Goal: Find specific page/section: Find specific page/section

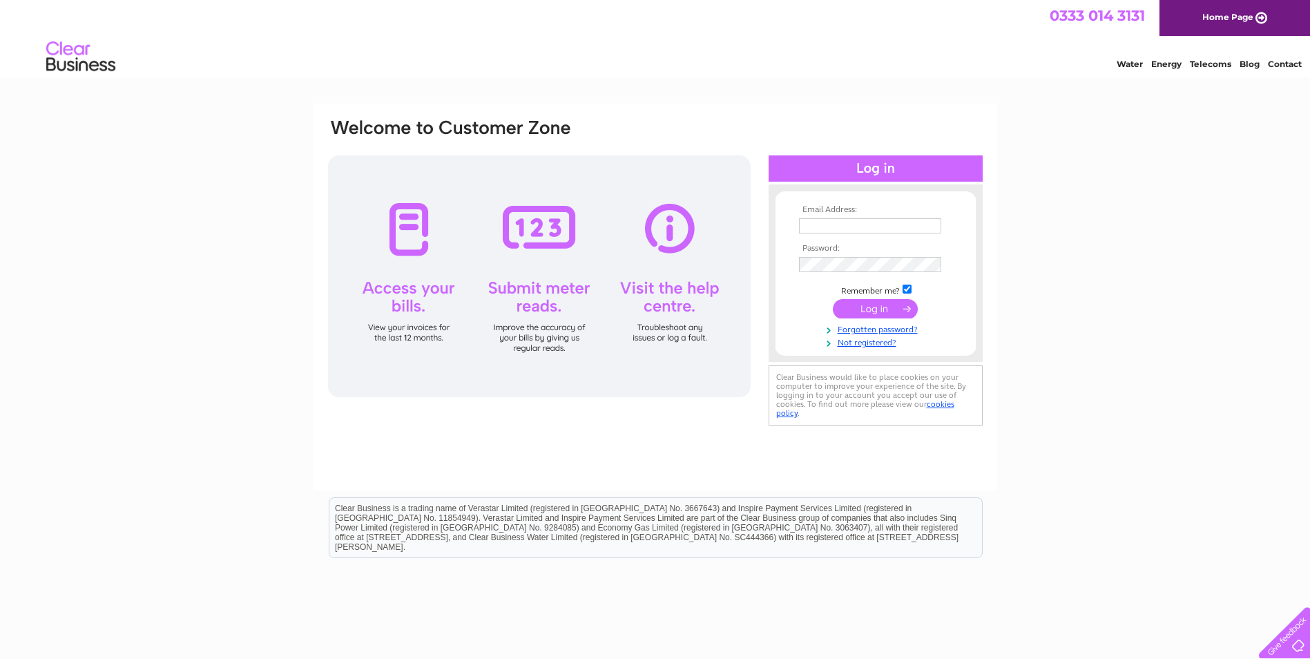
type input "[EMAIL_ADDRESS][DOMAIN_NAME]"
click at [410, 283] on div at bounding box center [539, 276] width 422 height 242
click at [903, 304] on input "submit" at bounding box center [875, 308] width 85 height 19
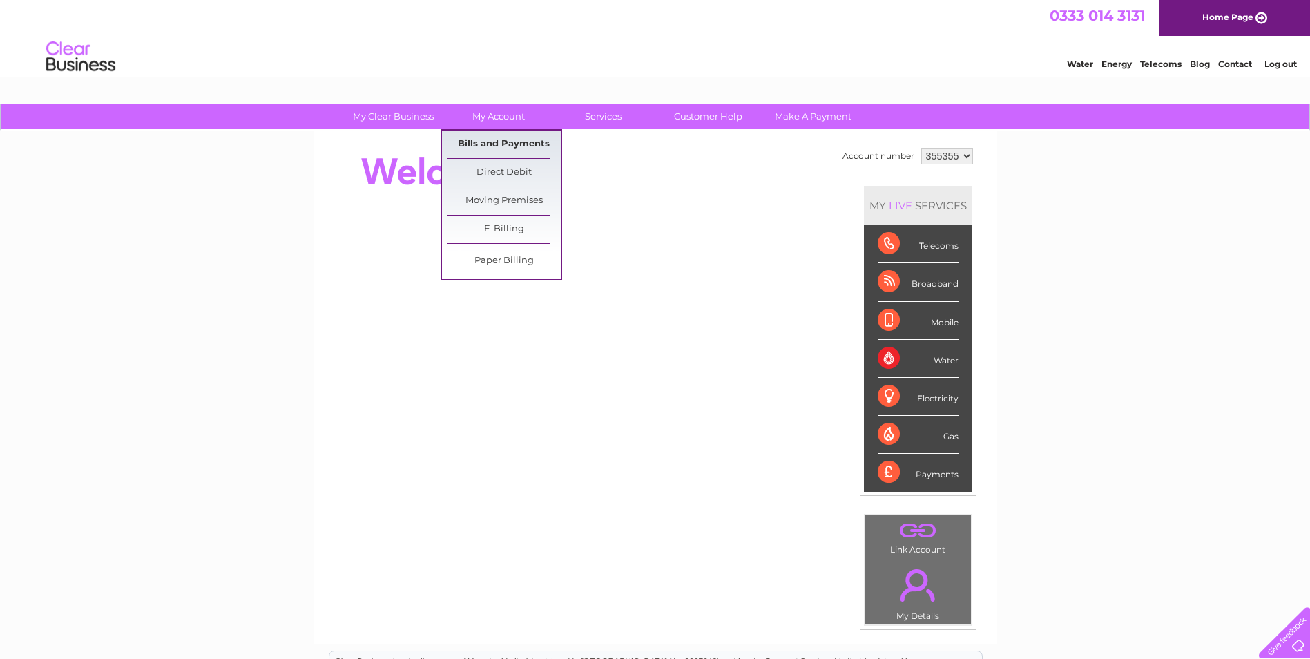
click at [499, 139] on link "Bills and Payments" at bounding box center [504, 144] width 114 height 28
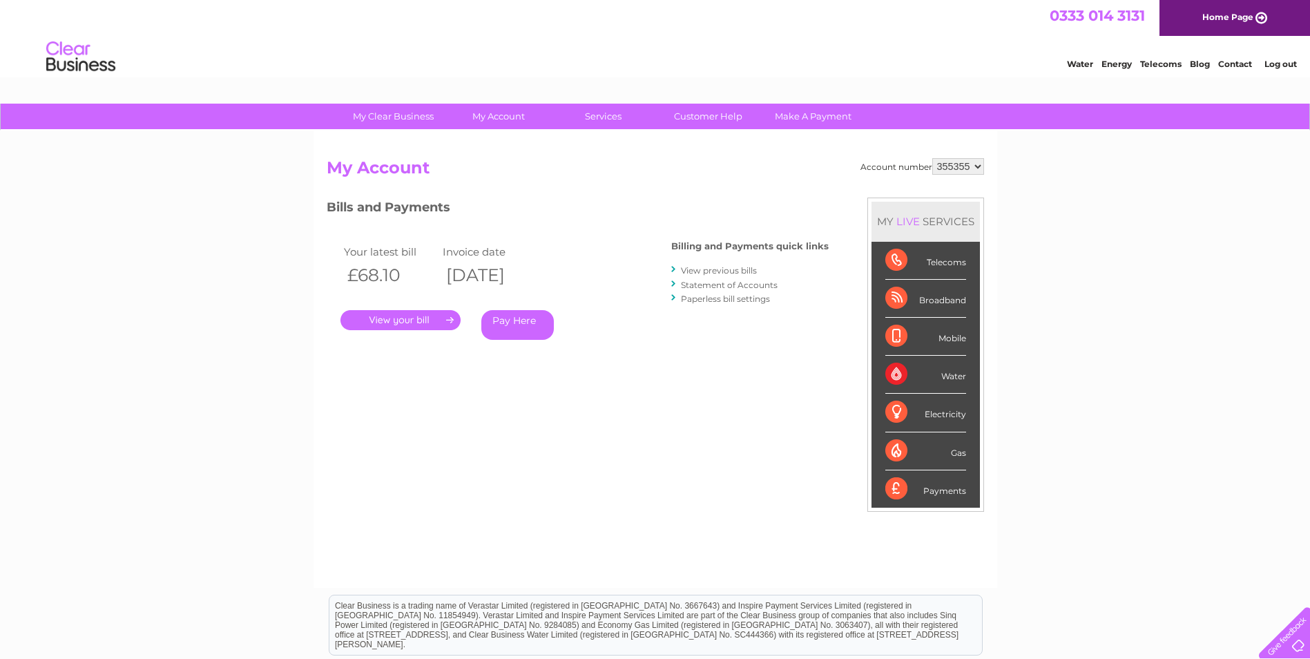
click at [426, 317] on link "." at bounding box center [400, 320] width 120 height 20
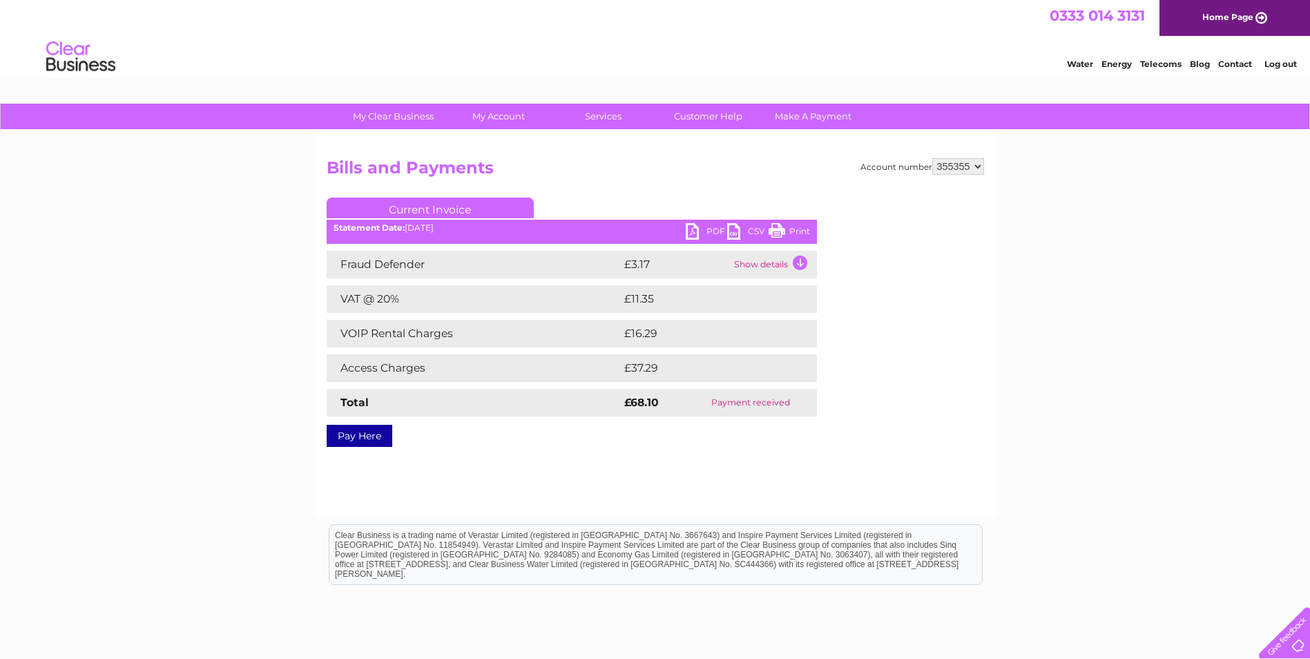
click at [784, 228] on link "Print" at bounding box center [788, 233] width 41 height 20
